Goal: Information Seeking & Learning: Learn about a topic

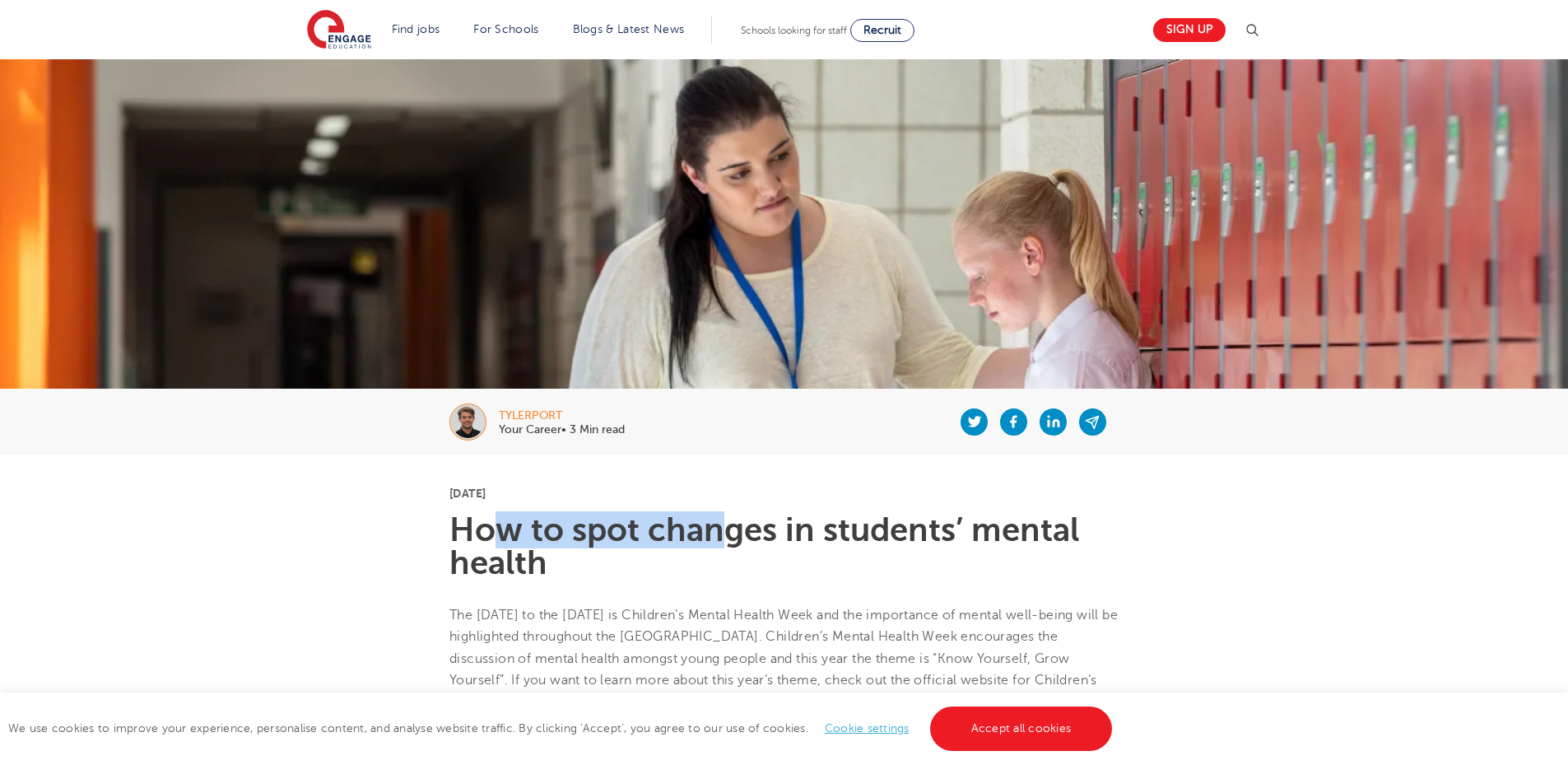
drag, startPoint x: 503, startPoint y: 539, endPoint x: 732, endPoint y: 537, distance: 229.0
click at [732, 537] on h1 "How to spot changes in students’ mental health" at bounding box center [784, 547] width 670 height 66
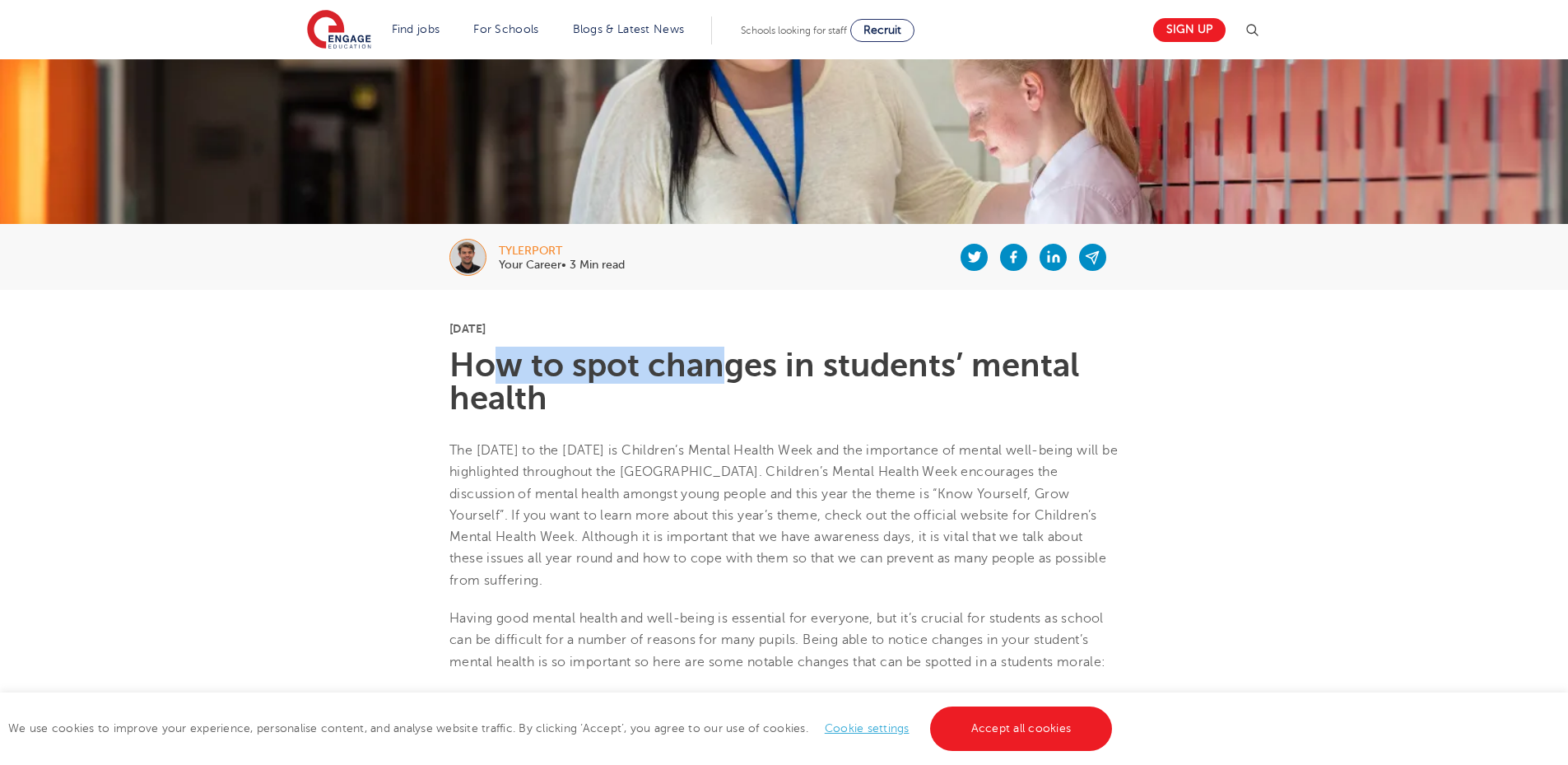
scroll to position [247, 0]
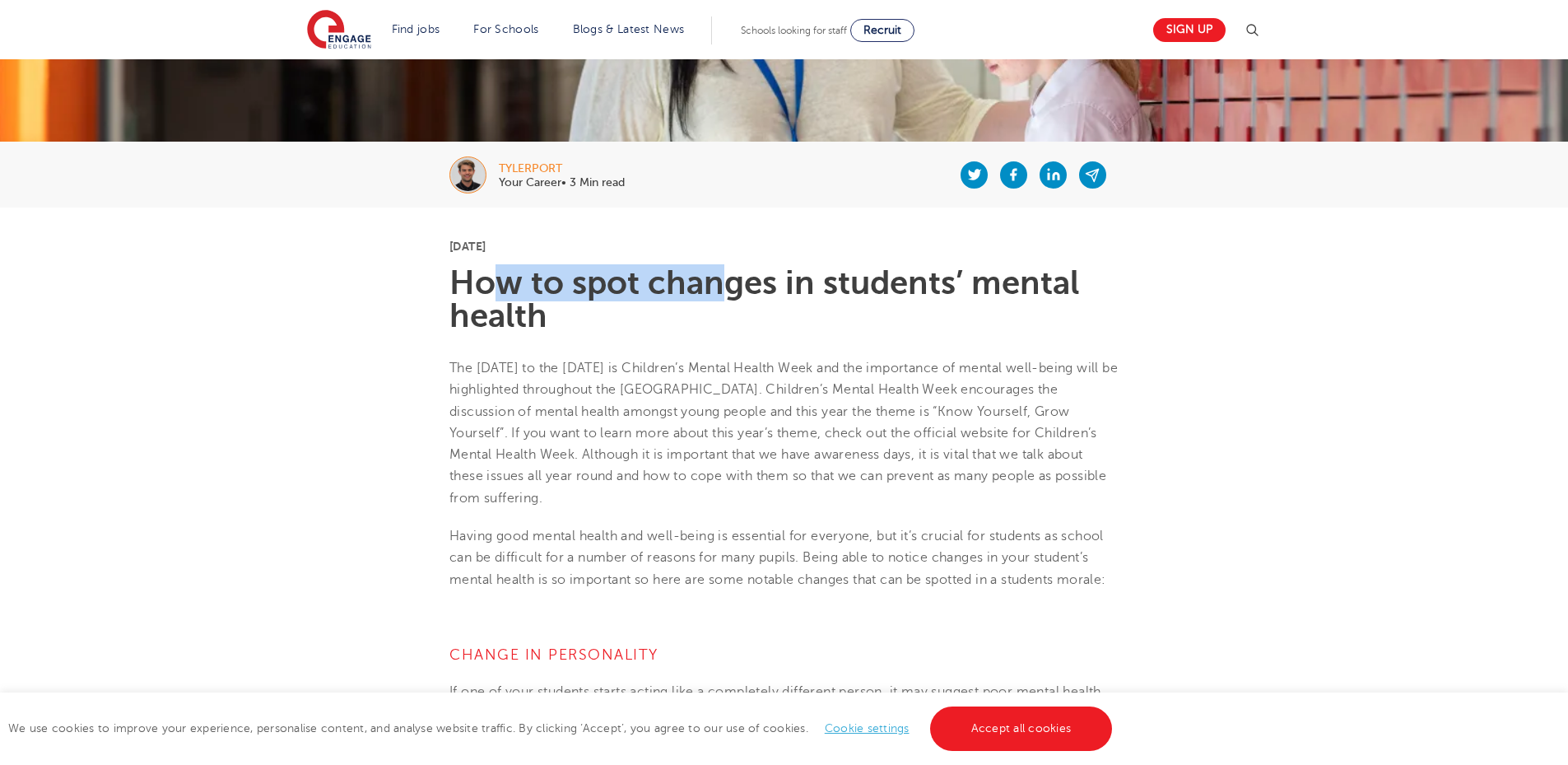
click at [611, 276] on h1 "How to spot changes in students’ mental health" at bounding box center [784, 300] width 670 height 66
click at [725, 275] on h1 "How to spot changes in students’ mental health" at bounding box center [784, 300] width 670 height 66
click at [879, 272] on h1 "How to spot changes in students’ mental health" at bounding box center [784, 300] width 670 height 66
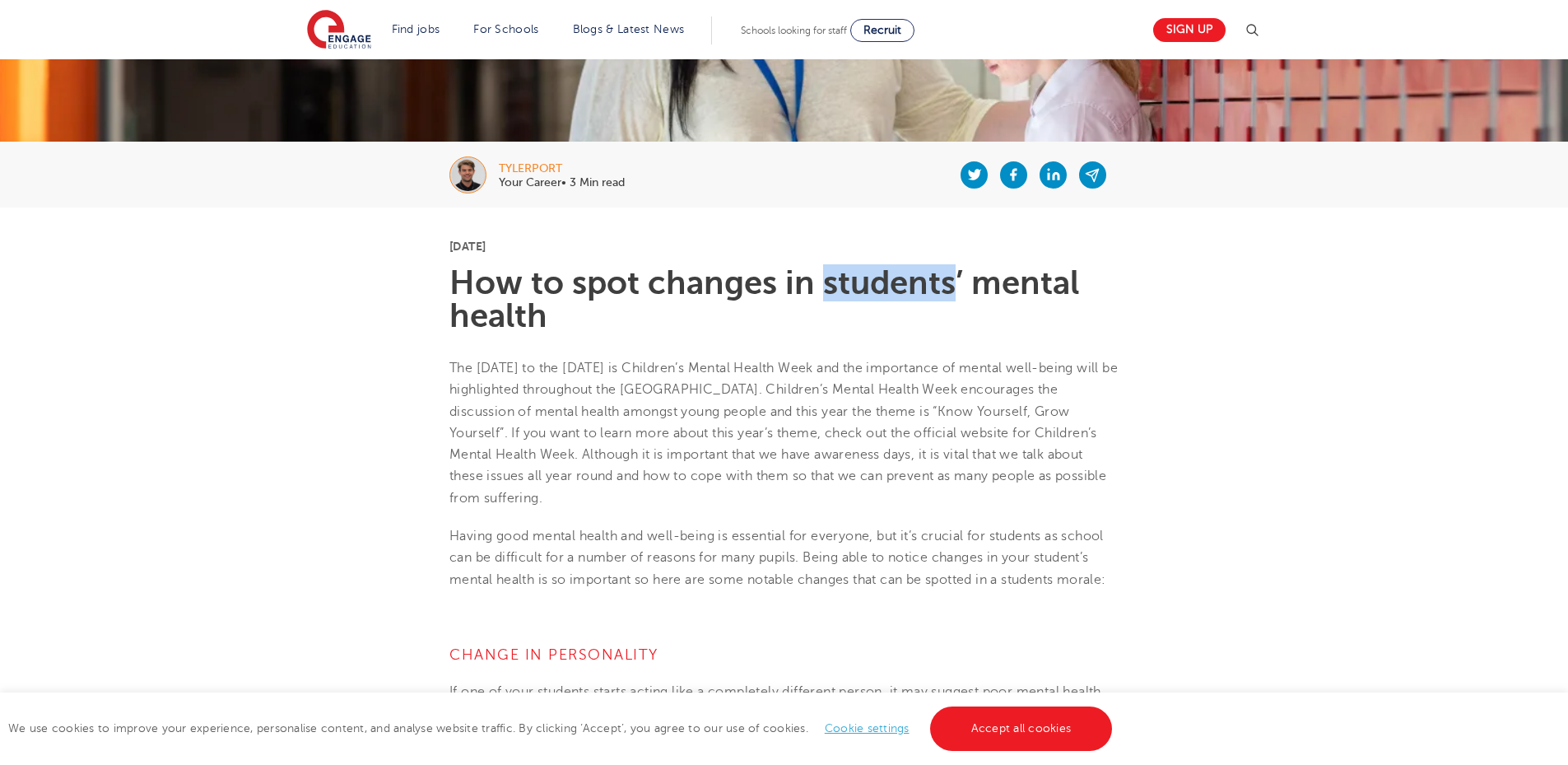
click at [879, 272] on h1 "How to spot changes in students’ mental health" at bounding box center [784, 300] width 670 height 66
click at [484, 275] on h1 "How to spot changes in students’ mental health" at bounding box center [784, 300] width 670 height 66
click at [736, 267] on h1 "How to spot changes in students’ mental health" at bounding box center [784, 300] width 670 height 66
click at [736, 268] on h1 "How to spot changes in students’ mental health" at bounding box center [784, 300] width 670 height 66
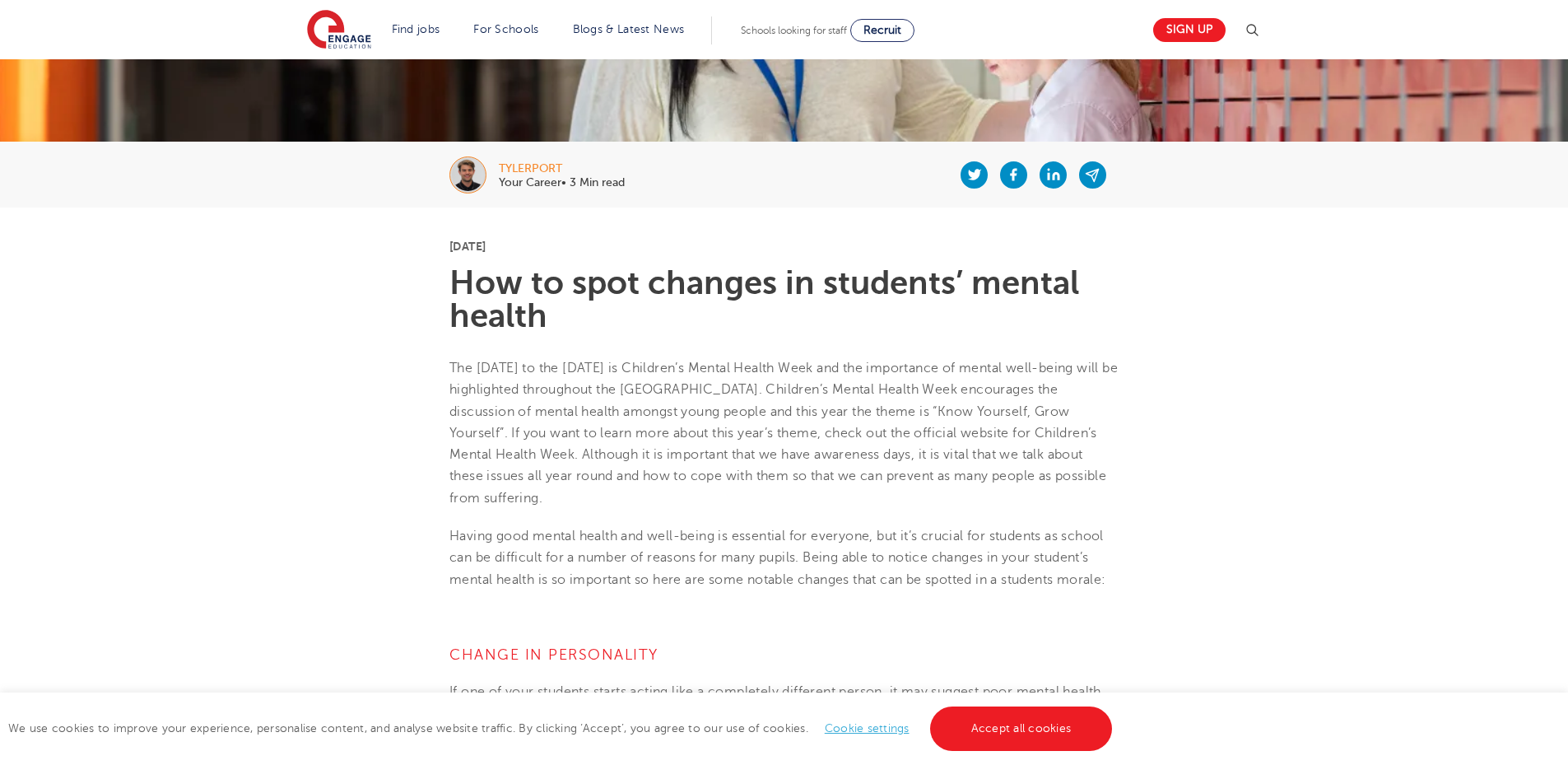
click at [913, 268] on h1 "How to spot changes in students’ mental health" at bounding box center [784, 300] width 670 height 66
click at [913, 269] on h1 "How to spot changes in students’ mental health" at bounding box center [784, 300] width 670 height 66
